Goal: Task Accomplishment & Management: Use online tool/utility

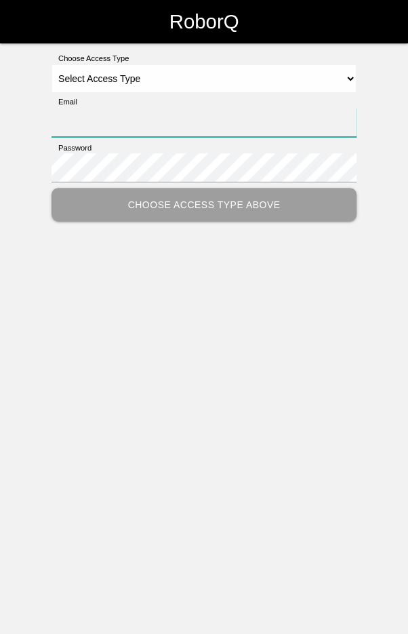
click at [196, 110] on input "Email" at bounding box center [204, 122] width 305 height 29
type input "[EMAIL_ADDRESS][DOMAIN_NAME]"
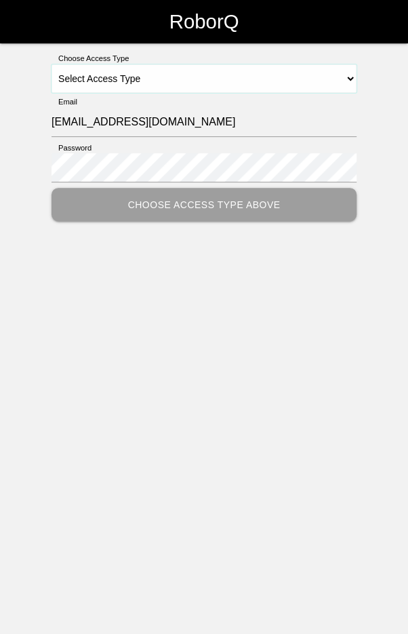
click at [221, 90] on select "Select Access Type Admin Customer Supervisor Worker" at bounding box center [204, 78] width 305 height 28
select select "Worker"
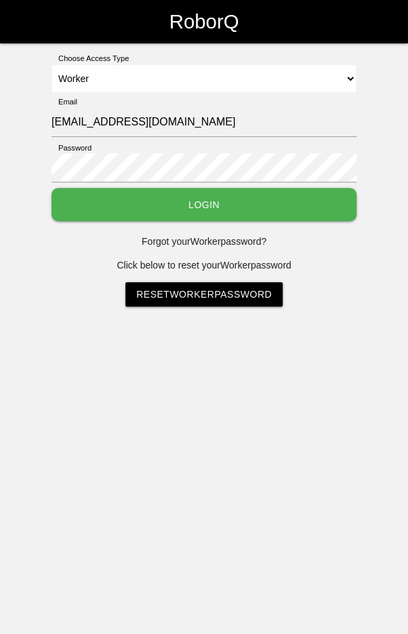
click at [212, 214] on button "Login" at bounding box center [204, 204] width 305 height 33
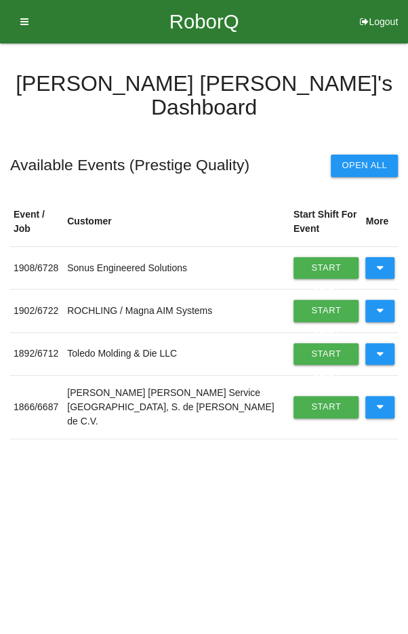
click at [382, 257] on icon at bounding box center [379, 268] width 7 height 22
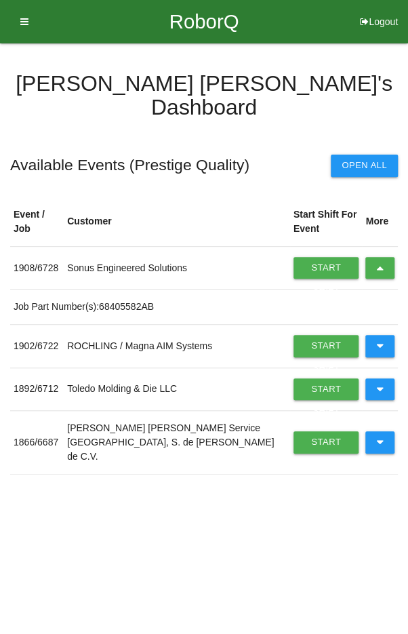
click at [378, 257] on icon at bounding box center [379, 268] width 7 height 22
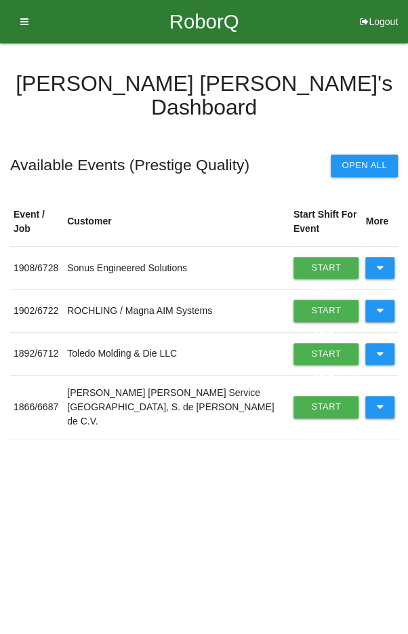
click at [381, 343] on icon at bounding box center [379, 354] width 7 height 22
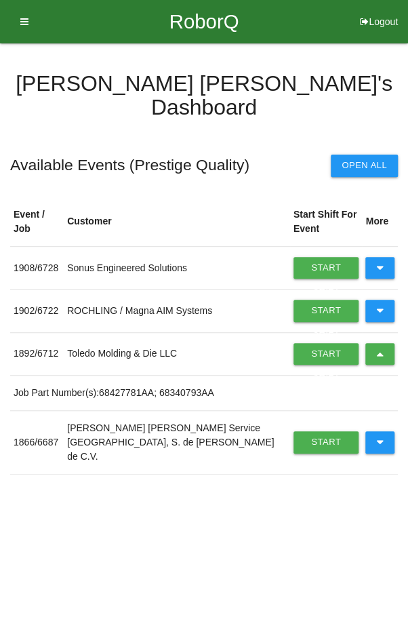
click at [310, 352] on link "Start Shift" at bounding box center [327, 354] width 66 height 22
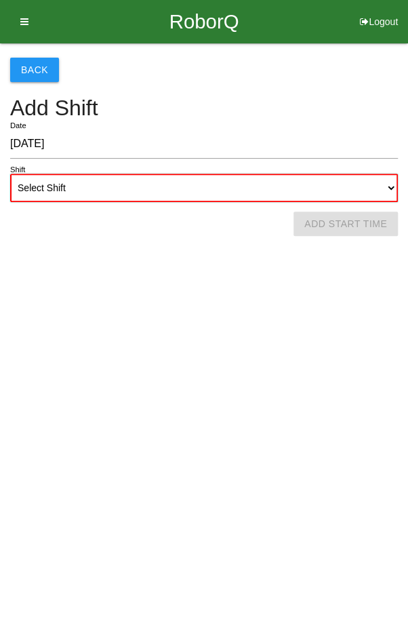
click at [232, 180] on select "Select Shift 1st Shift 2nd Shift 3rd Shift 4th Shift" at bounding box center [204, 188] width 388 height 28
select select "2"
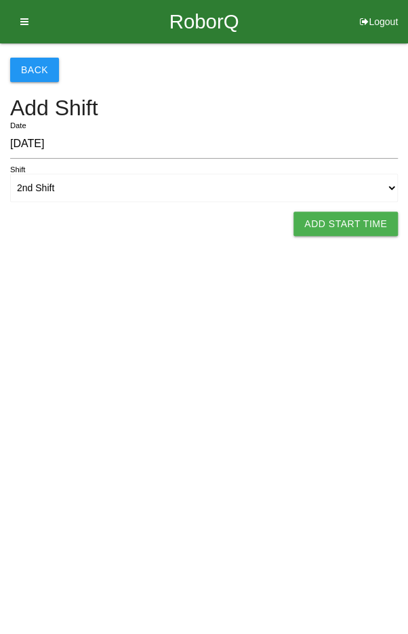
click at [346, 222] on button "Add Start Time" at bounding box center [346, 223] width 104 height 24
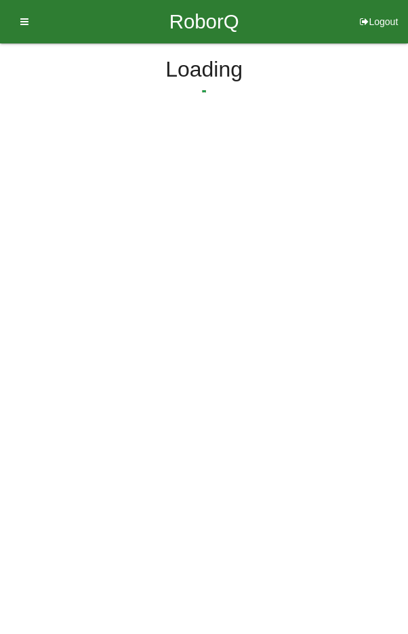
select select "5"
select select "33"
select select "2"
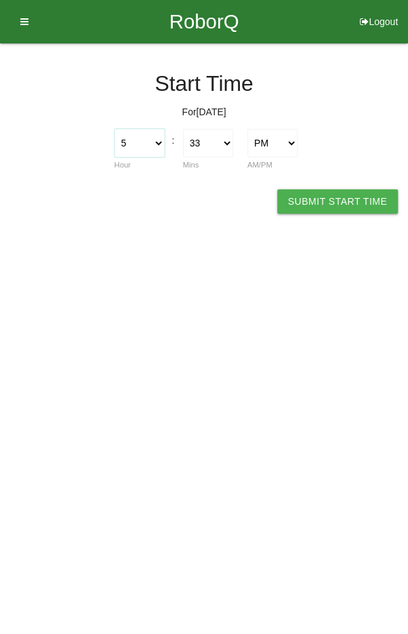
click at [145, 138] on select "1 2 3 4 5 6 7 8 9 10 11 12" at bounding box center [140, 143] width 50 height 28
select select "2"
click at [205, 148] on select "00 01 02 03 04 05 06 07 08 09 10 11 12 13 14 15 16 17 18 19 20 21 22 23 24 25 2…" at bounding box center [208, 143] width 50 height 28
select select "0"
click at [317, 198] on button "Submit Start Time" at bounding box center [337, 201] width 121 height 24
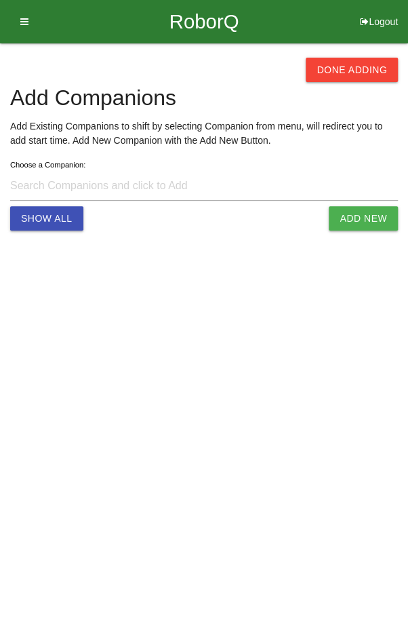
click at [365, 67] on button "Done Adding" at bounding box center [352, 70] width 92 height 24
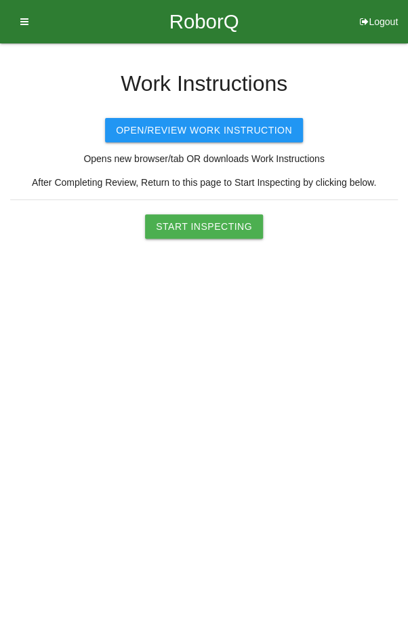
click at [209, 215] on button "Start Inspecting" at bounding box center [204, 226] width 118 height 24
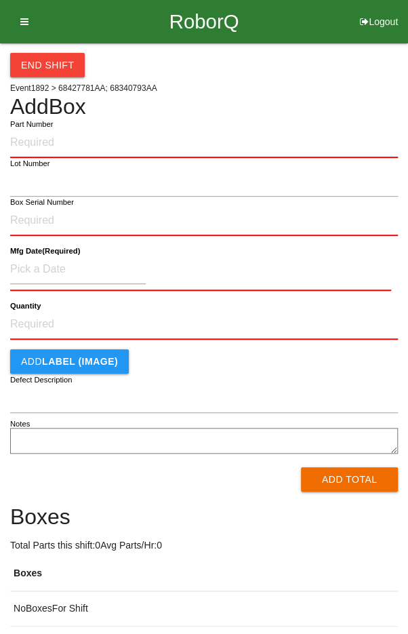
click at [207, 140] on input "Part Number" at bounding box center [204, 143] width 388 height 30
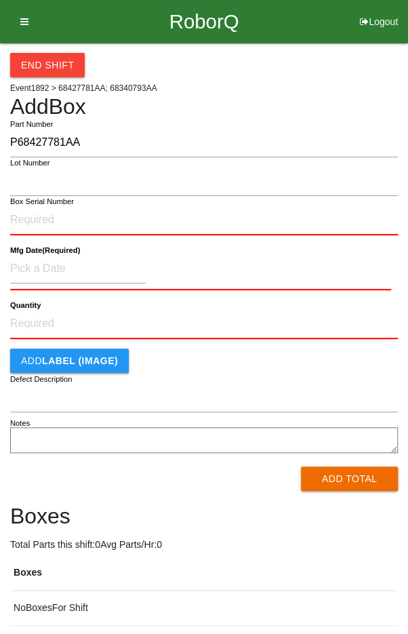
type input "P68427781AA"
click at [156, 219] on input "Box Serial Number" at bounding box center [204, 220] width 388 height 30
type input "SDW10101164"
click at [41, 266] on input at bounding box center [78, 268] width 136 height 29
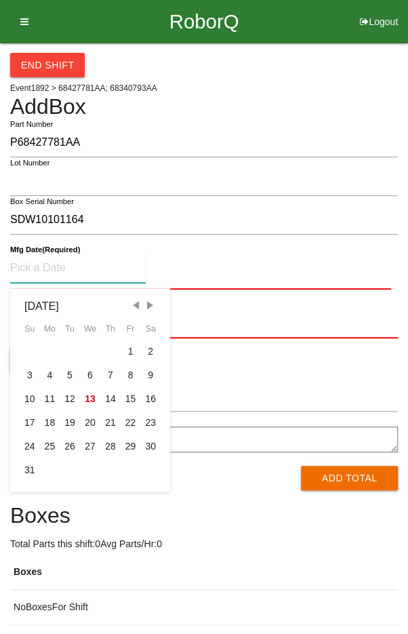
click at [135, 306] on span "Previous Month" at bounding box center [135, 305] width 12 height 12
click at [131, 310] on span "Previous Month" at bounding box center [135, 305] width 12 height 12
click at [132, 306] on span "Previous Month" at bounding box center [135, 305] width 12 height 12
click at [145, 303] on span "Next Month" at bounding box center [150, 305] width 12 height 12
click at [107, 348] on div "5" at bounding box center [110, 352] width 20 height 24
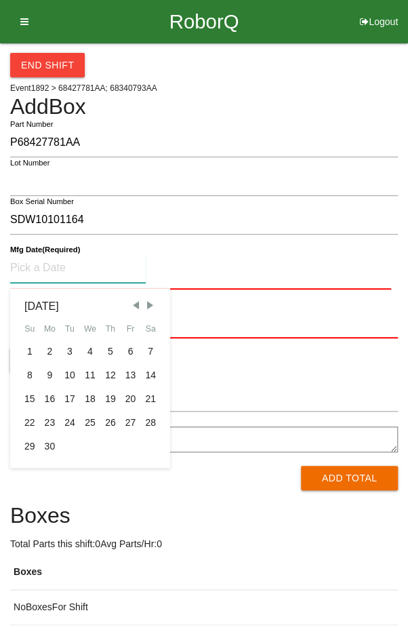
type input "[DATE]"
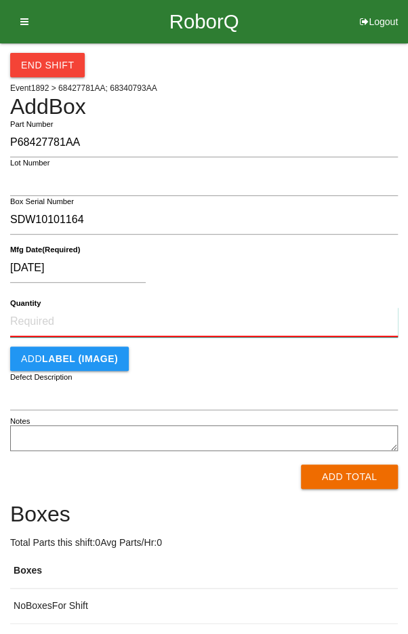
click at [198, 315] on input "Quantity" at bounding box center [204, 322] width 388 height 30
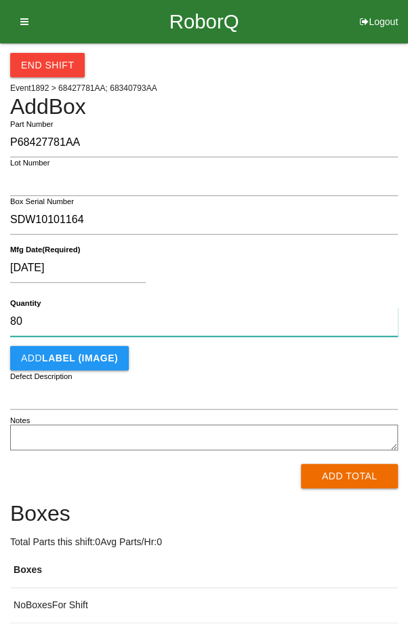
type input "80"
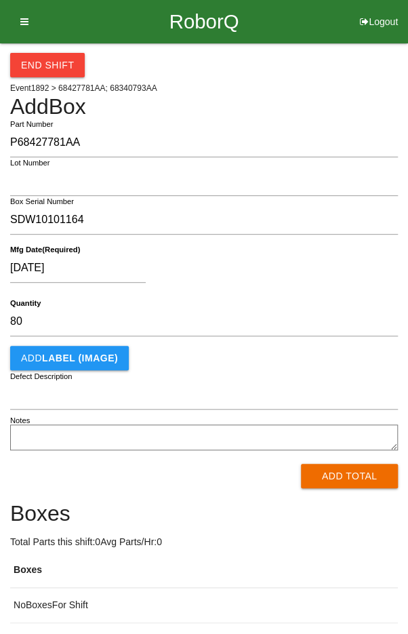
click at [302, 260] on div "[DATE]" at bounding box center [200, 271] width 381 height 35
click at [346, 470] on button "Add Total" at bounding box center [349, 476] width 97 height 24
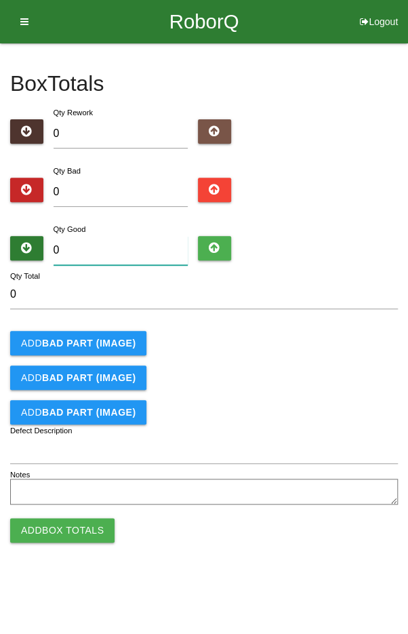
click at [129, 245] on input "0" at bounding box center [121, 250] width 135 height 29
type input "8"
type input "80"
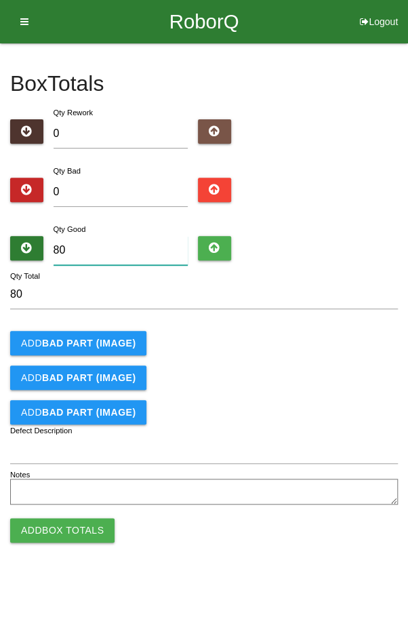
type input "80"
click at [359, 340] on div "Add BAD PART (IMAGE)" at bounding box center [204, 343] width 388 height 24
click at [53, 523] on button "Add Box Totals" at bounding box center [62, 530] width 104 height 24
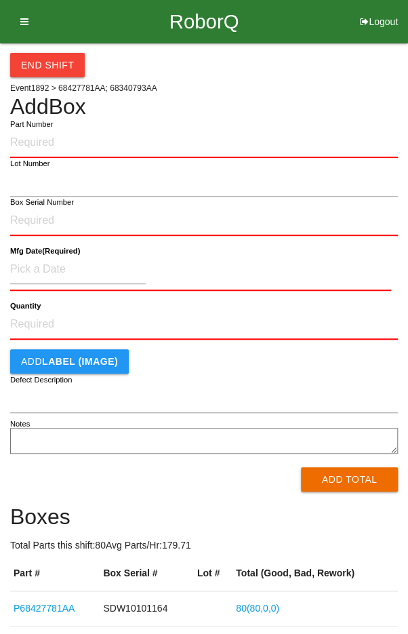
click at [155, 139] on input "Part Number" at bounding box center [204, 143] width 388 height 30
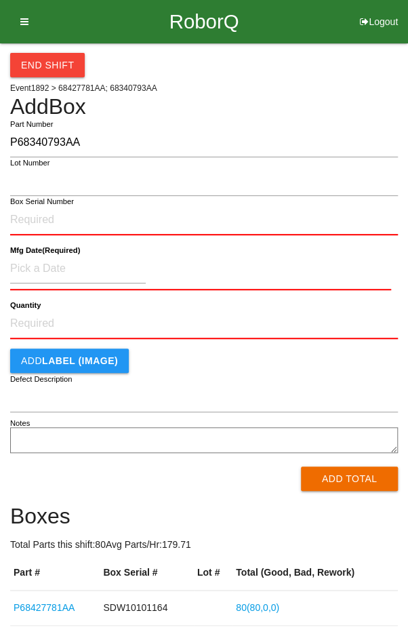
type input "P68340793AA"
click at [140, 215] on input "Box Serial Number" at bounding box center [204, 220] width 388 height 30
type input "SDW10101888"
click at [75, 264] on input at bounding box center [78, 268] width 136 height 29
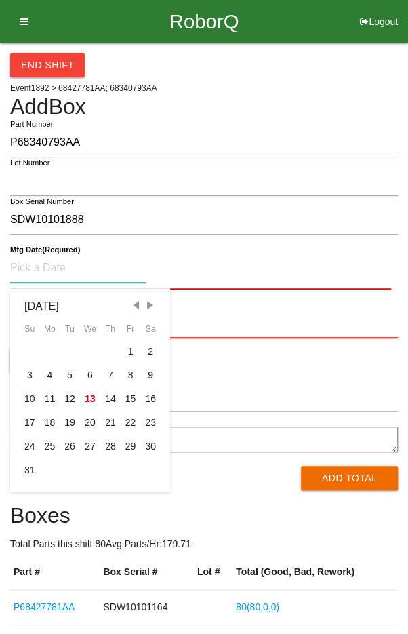
click at [55, 396] on div "11" at bounding box center [50, 399] width 20 height 24
type input "[DATE]"
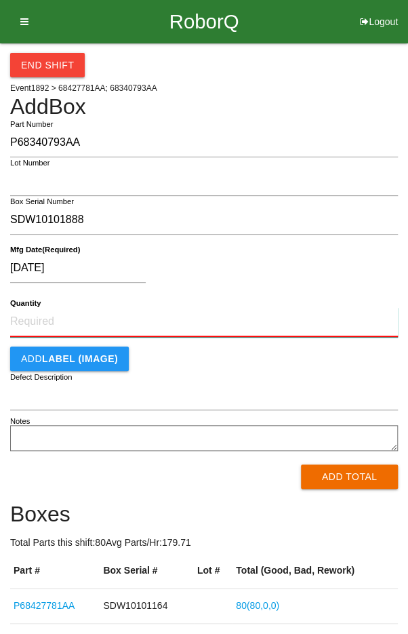
click at [212, 321] on input "Quantity" at bounding box center [204, 322] width 388 height 30
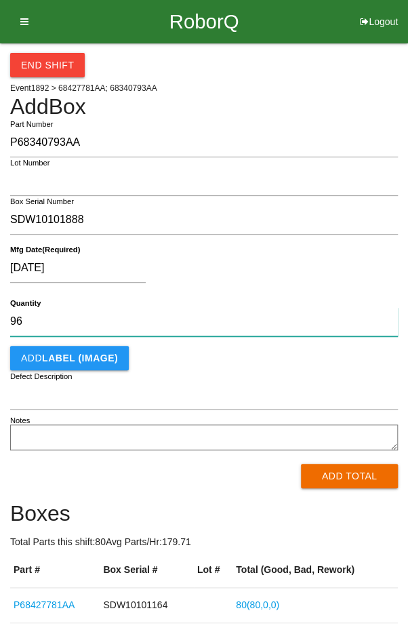
type input "96"
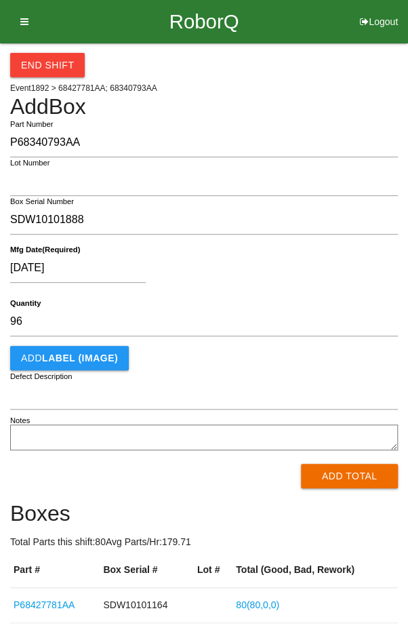
click at [338, 265] on div "[DATE]" at bounding box center [200, 271] width 381 height 35
click at [363, 476] on button "Add Total" at bounding box center [349, 476] width 97 height 24
